Goal: Task Accomplishment & Management: Manage account settings

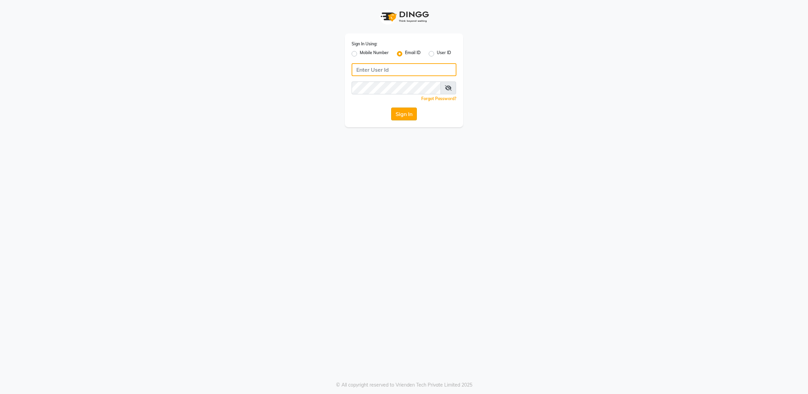
type input "[EMAIL_ADDRESS][DOMAIN_NAME]"
click at [411, 117] on button "Sign In" at bounding box center [404, 114] width 26 height 13
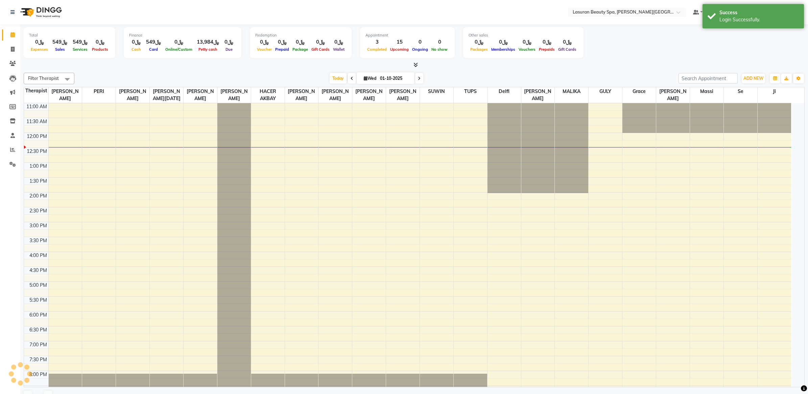
select select "en"
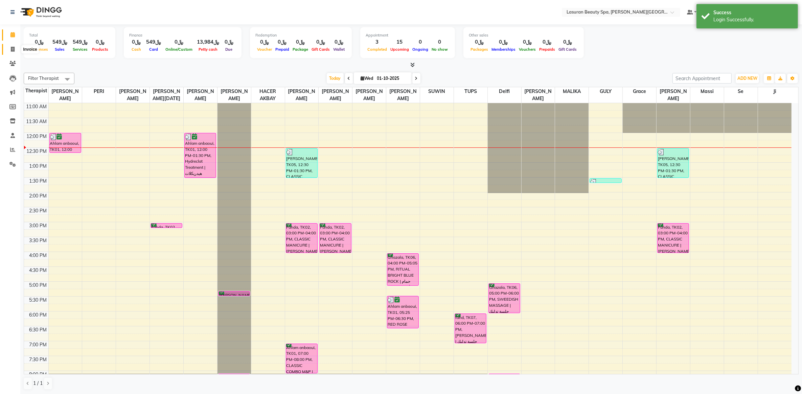
click at [9, 51] on span at bounding box center [13, 50] width 12 height 8
select select "service"
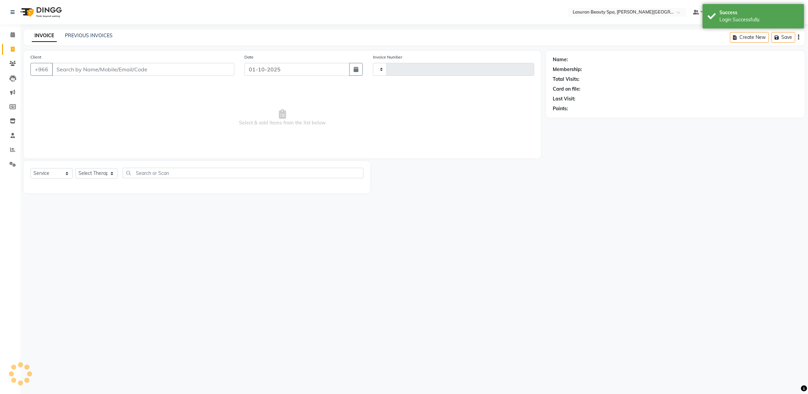
type input "1657"
select select "6941"
click at [103, 37] on link "PREVIOUS INVOICES" at bounding box center [89, 35] width 48 height 6
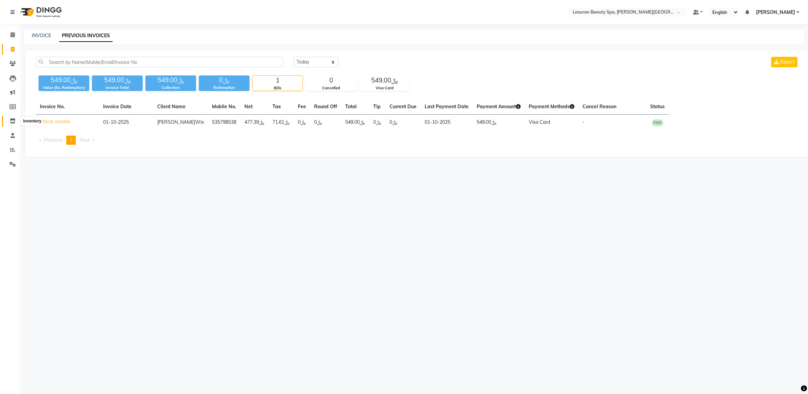
click at [12, 122] on icon at bounding box center [13, 120] width 6 height 5
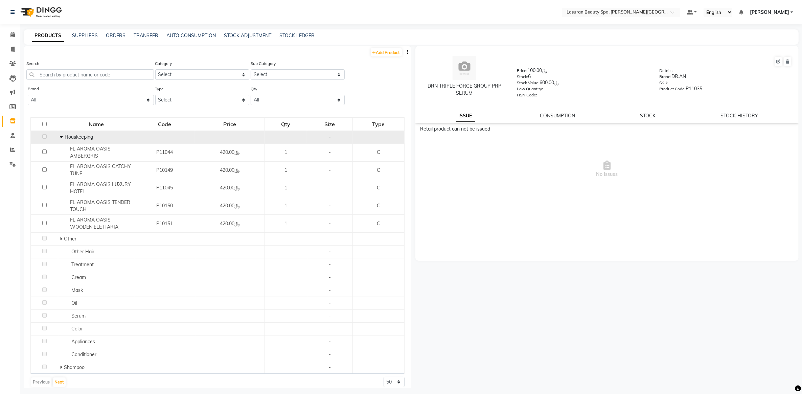
click at [62, 138] on icon at bounding box center [61, 137] width 3 height 5
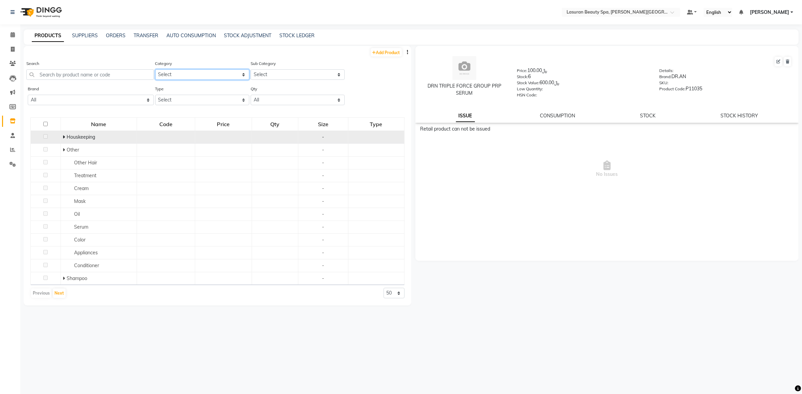
click at [192, 79] on select "Select Hair Skin Makeup Personal Care Massage Other GIFT" at bounding box center [202, 74] width 94 height 10
click at [272, 82] on div "Sub Category Select" at bounding box center [296, 72] width 95 height 25
click at [220, 100] on select "Select Both Retail Consumable" at bounding box center [202, 100] width 94 height 10
click at [155, 95] on select "Select Both Retail Consumable" at bounding box center [202, 100] width 94 height 10
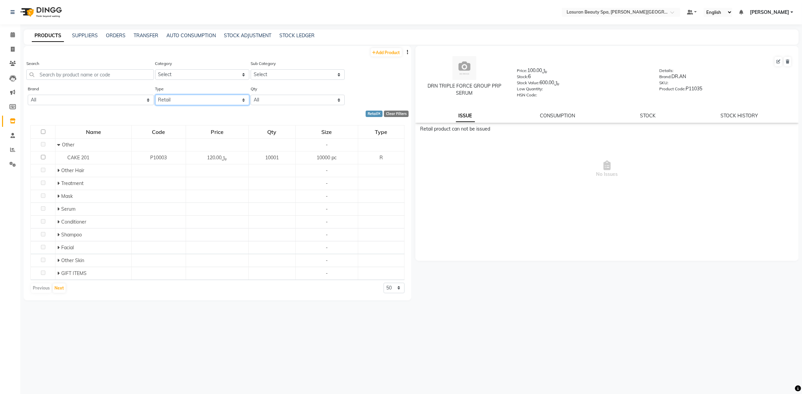
click at [192, 102] on select "Select Both Retail Consumable" at bounding box center [202, 100] width 94 height 10
click at [155, 95] on select "Select Both Retail Consumable" at bounding box center [202, 100] width 94 height 10
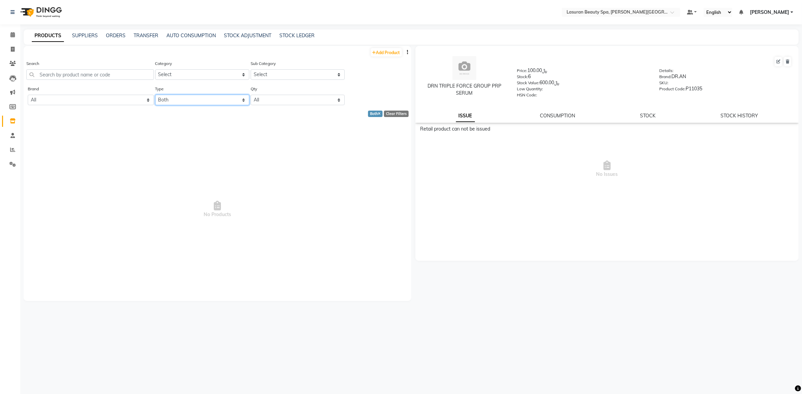
click at [202, 101] on select "Select Both Retail Consumable" at bounding box center [202, 100] width 94 height 10
select select "R"
click at [155, 95] on select "Select Both Retail Consumable" at bounding box center [202, 100] width 94 height 10
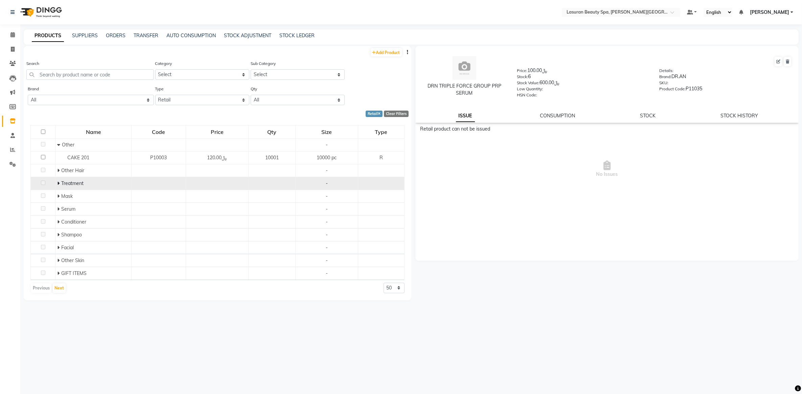
click at [57, 183] on icon at bounding box center [58, 183] width 2 height 5
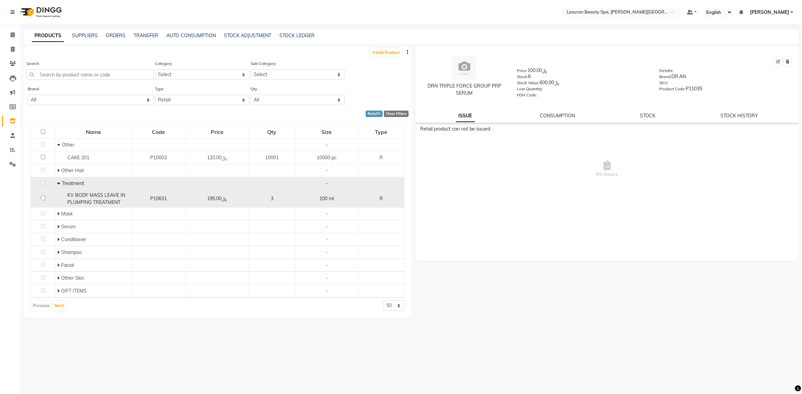
click at [239, 202] on td "﷼195.00" at bounding box center [217, 199] width 63 height 18
click at [290, 199] on div "3" at bounding box center [271, 198] width 41 height 7
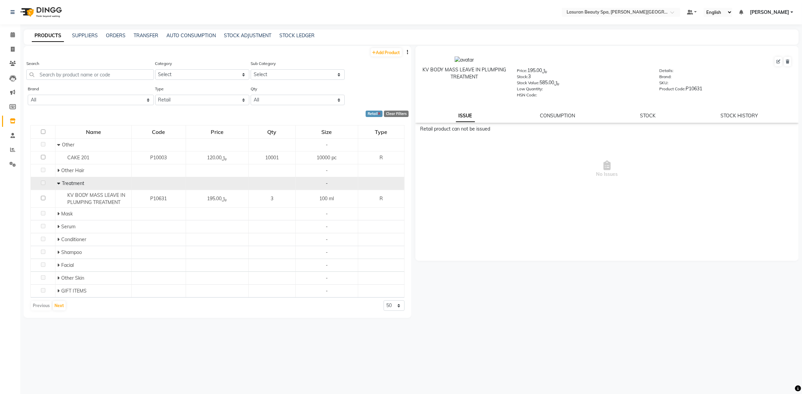
click at [380, 112] on icon at bounding box center [379, 114] width 3 height 4
select select
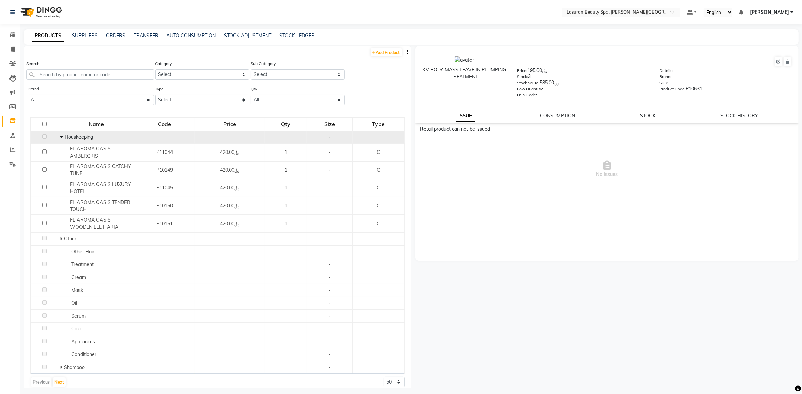
click at [62, 136] on icon at bounding box center [61, 137] width 3 height 5
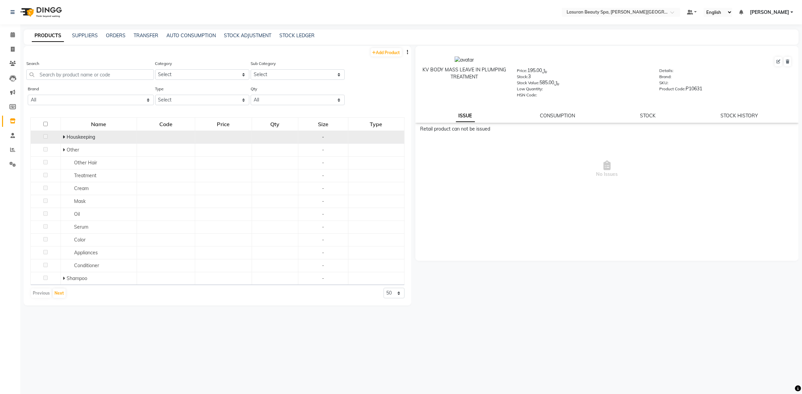
click at [301, 40] on div "PRODUCTS SUPPLIERS ORDERS TRANSFER AUTO CONSUMPTION STOCK ADJUSTMENT STOCK LEDG…" at bounding box center [411, 36] width 775 height 15
click at [244, 38] on div "STOCK ADJUSTMENT" at bounding box center [247, 35] width 47 height 7
click at [244, 36] on link "STOCK ADJUSTMENT" at bounding box center [247, 35] width 47 height 6
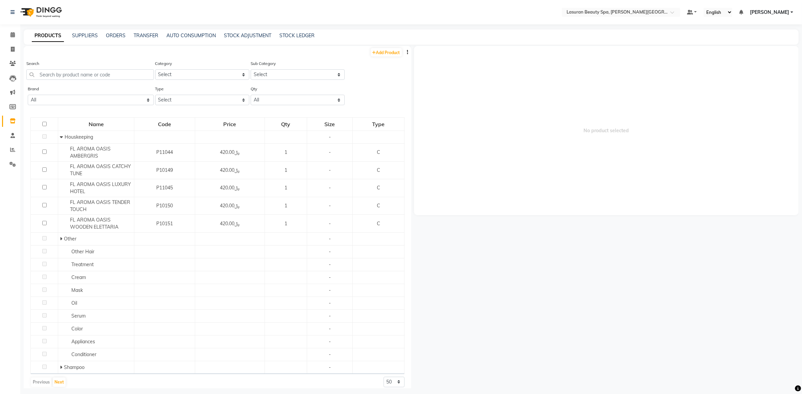
click at [197, 51] on div "Add Product" at bounding box center [218, 51] width 388 height 11
